Goal: Transaction & Acquisition: Purchase product/service

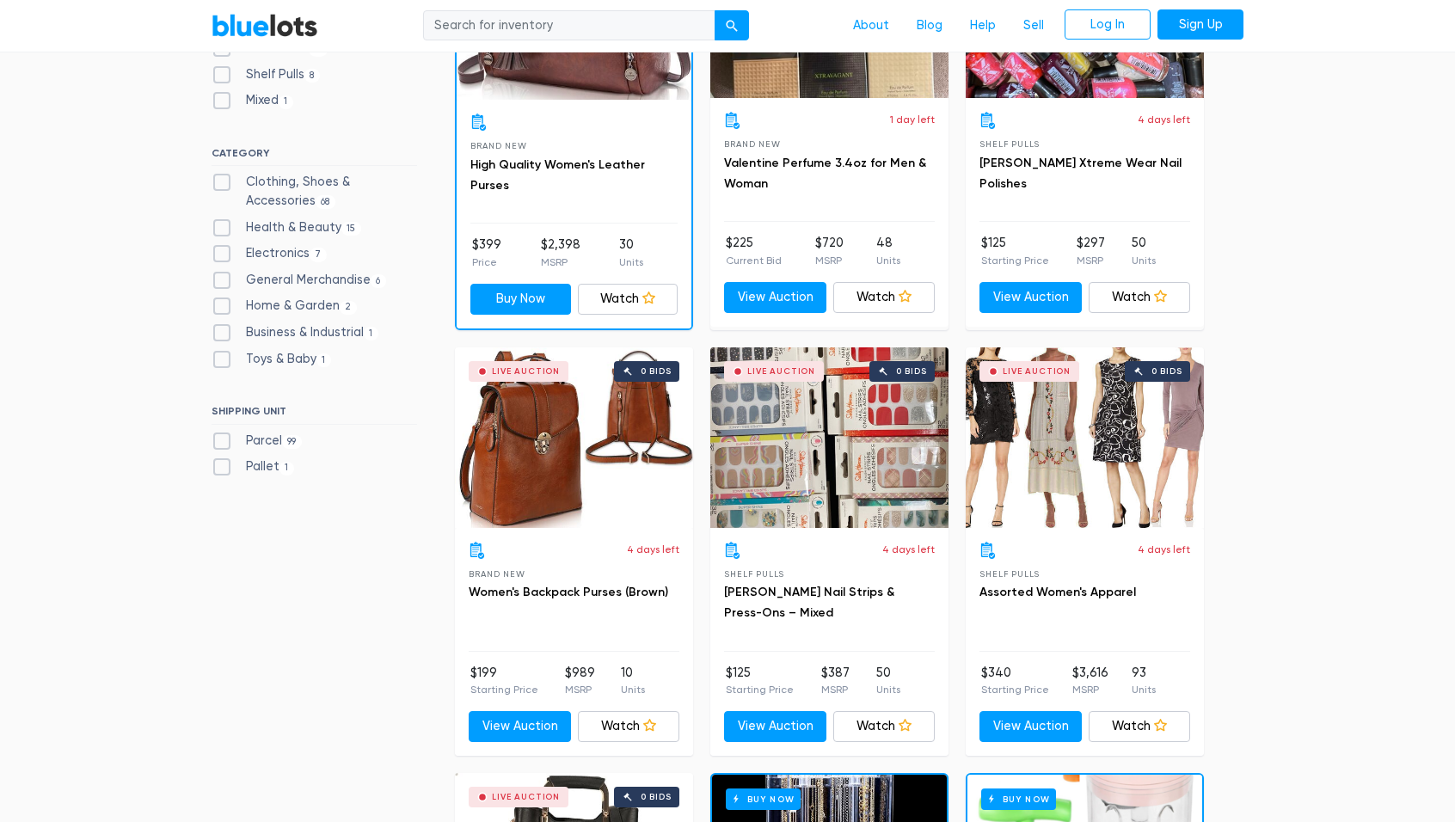
scroll to position [361, 0]
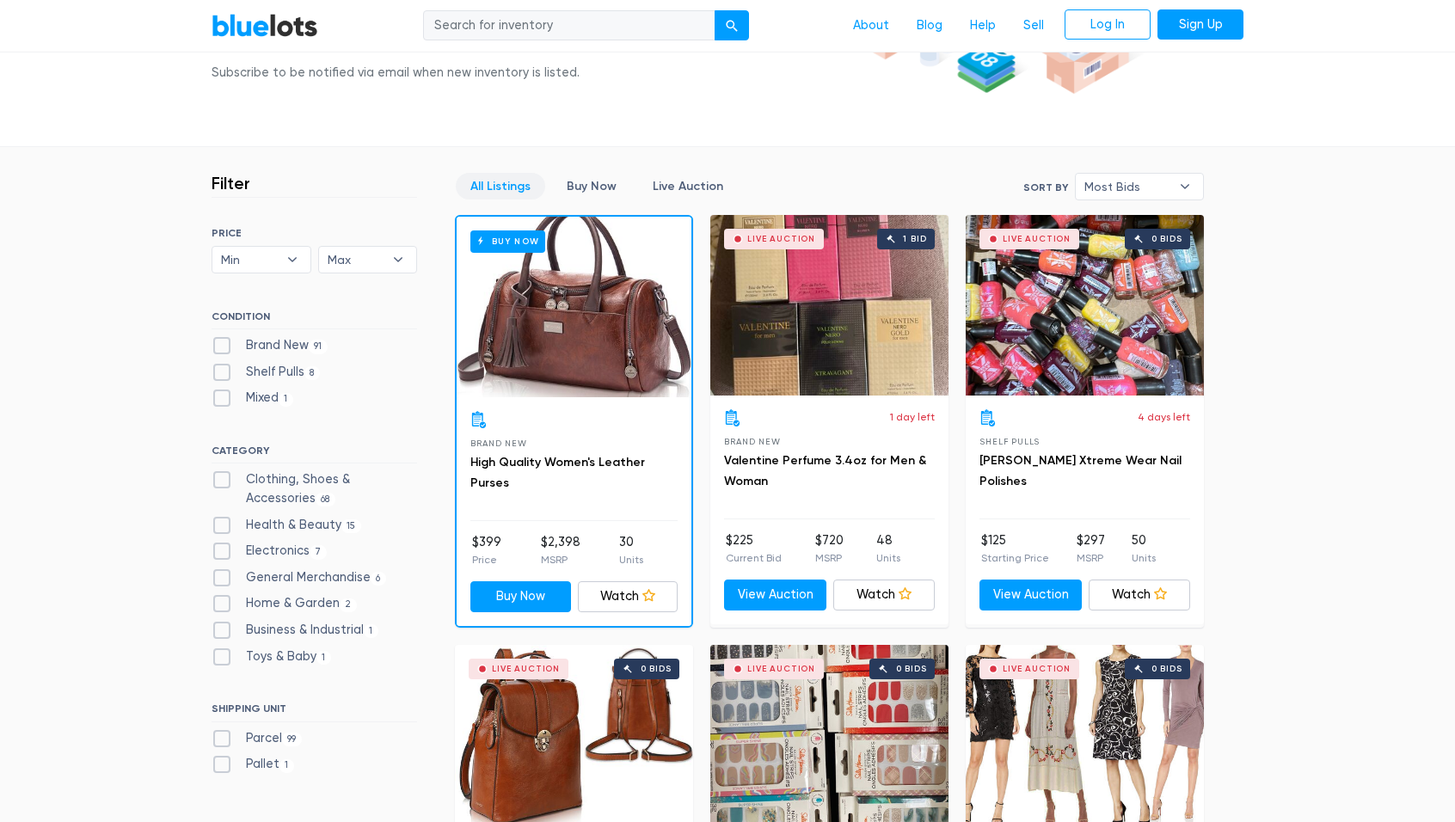
click at [226, 655] on label "Toys & Baby 1" at bounding box center [272, 657] width 120 height 19
click at [223, 655] on Baby"] "Toys & Baby 1" at bounding box center [217, 653] width 11 height 11
checkbox Baby"] "true"
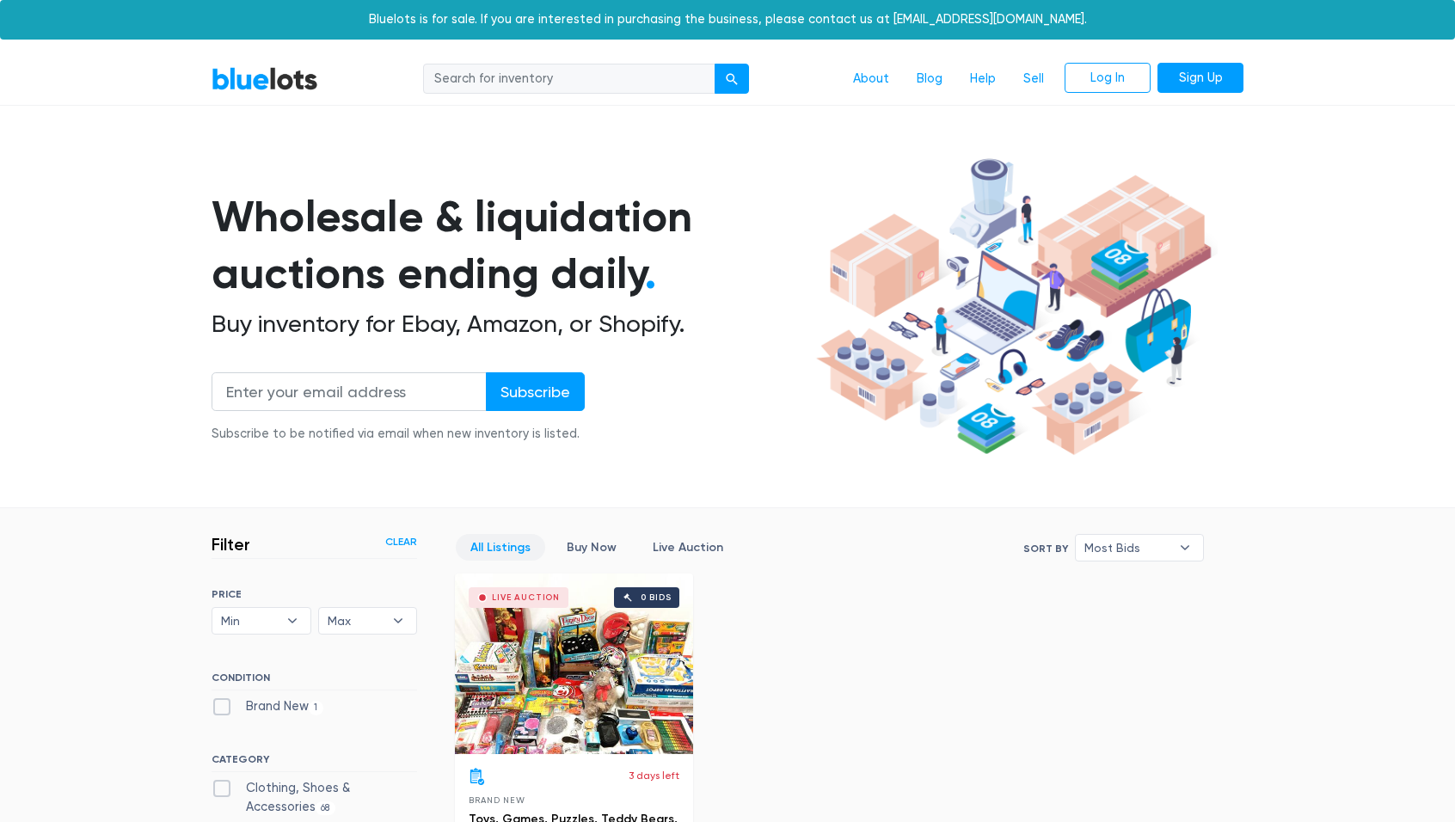
scroll to position [463, 0]
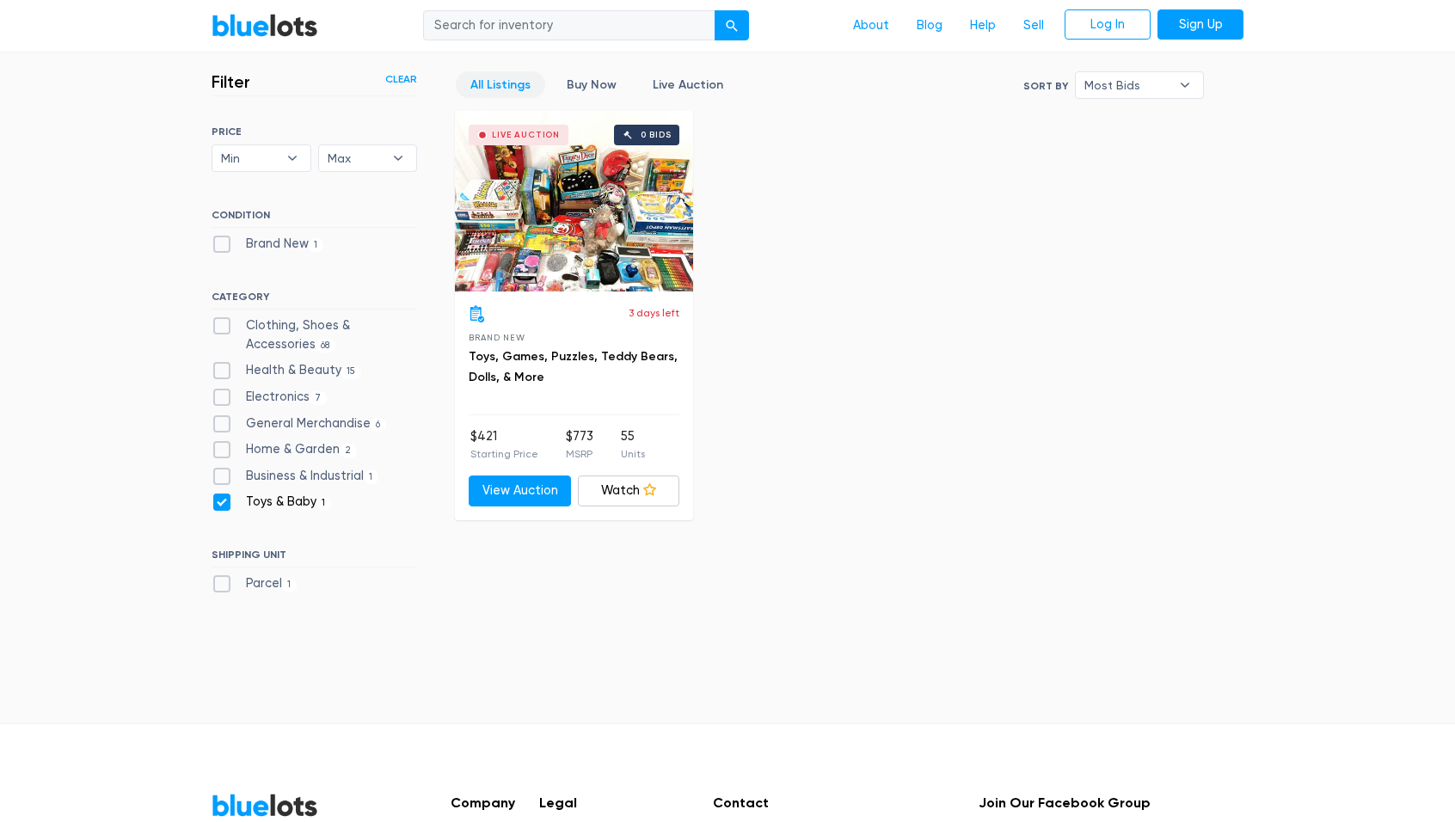
click at [650, 273] on div "Live Auction 0 bids" at bounding box center [574, 201] width 238 height 181
